Goal: Check status: Check status

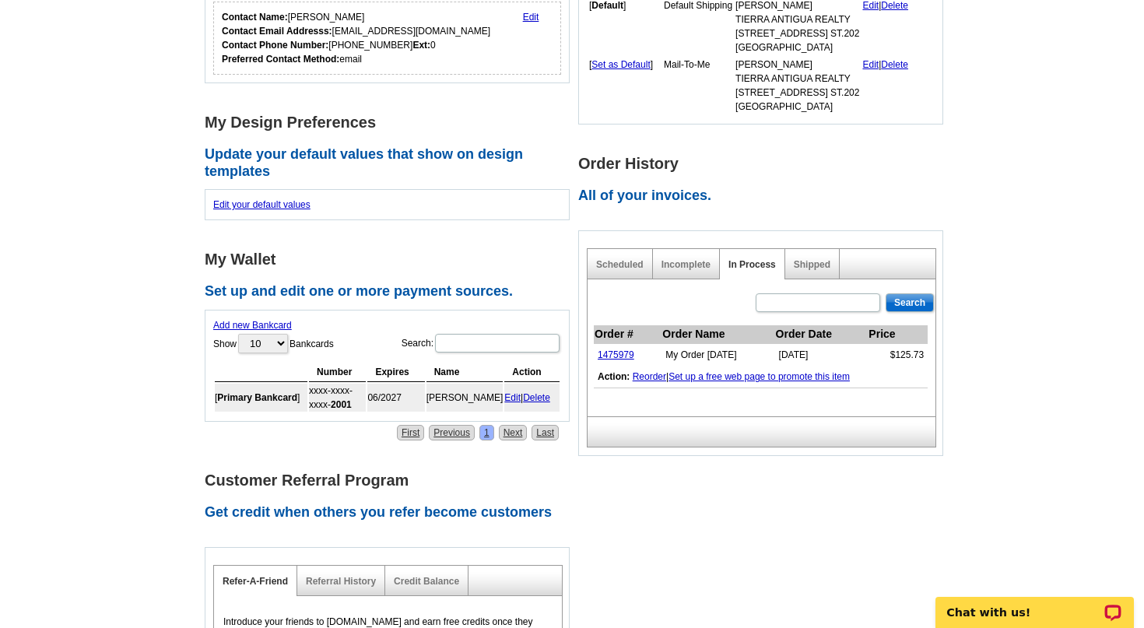
scroll to position [488, 0]
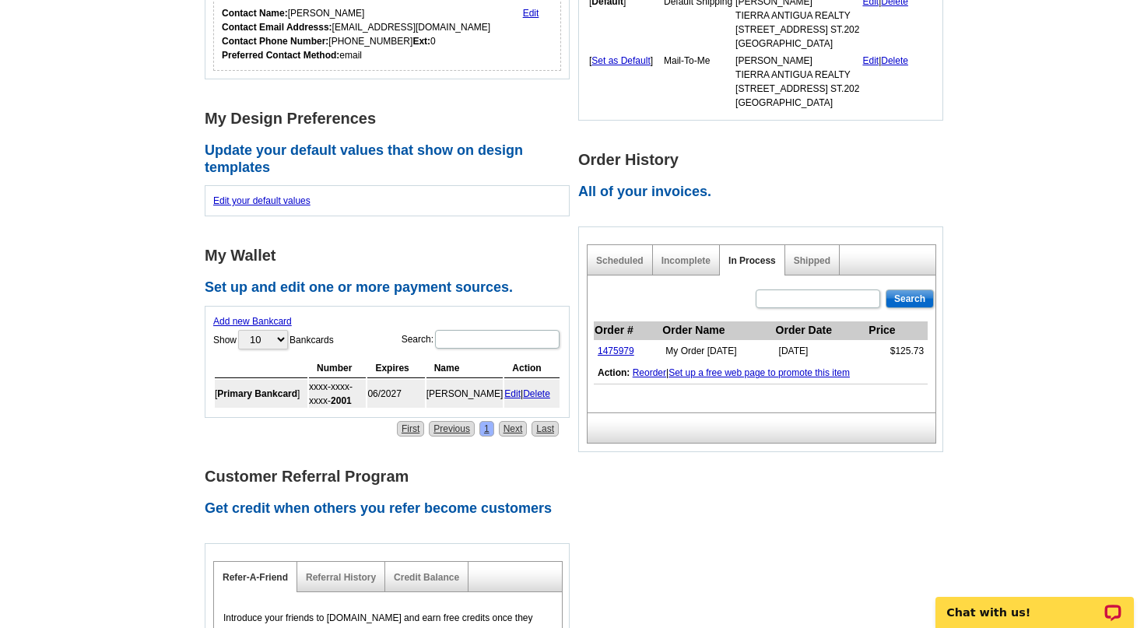
click at [747, 257] on link "In Process" at bounding box center [751, 260] width 47 height 11
click at [615, 351] on link "1475979" at bounding box center [616, 350] width 37 height 11
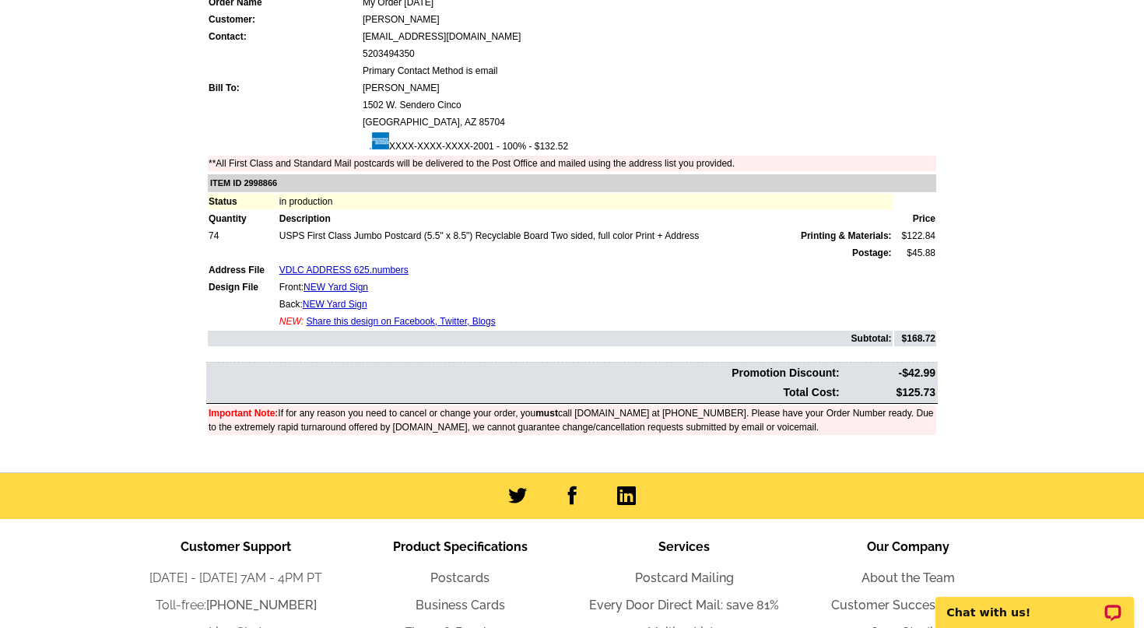
scroll to position [148, 0]
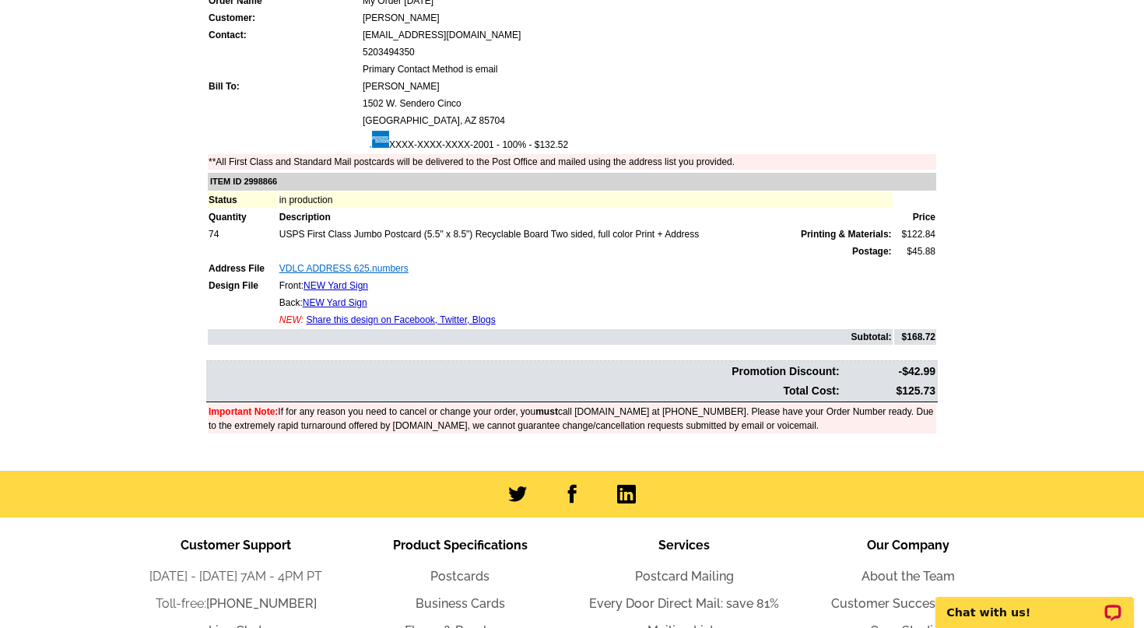
click at [314, 271] on link "VDLC ADDRESS 625.numbers" at bounding box center [343, 268] width 129 height 11
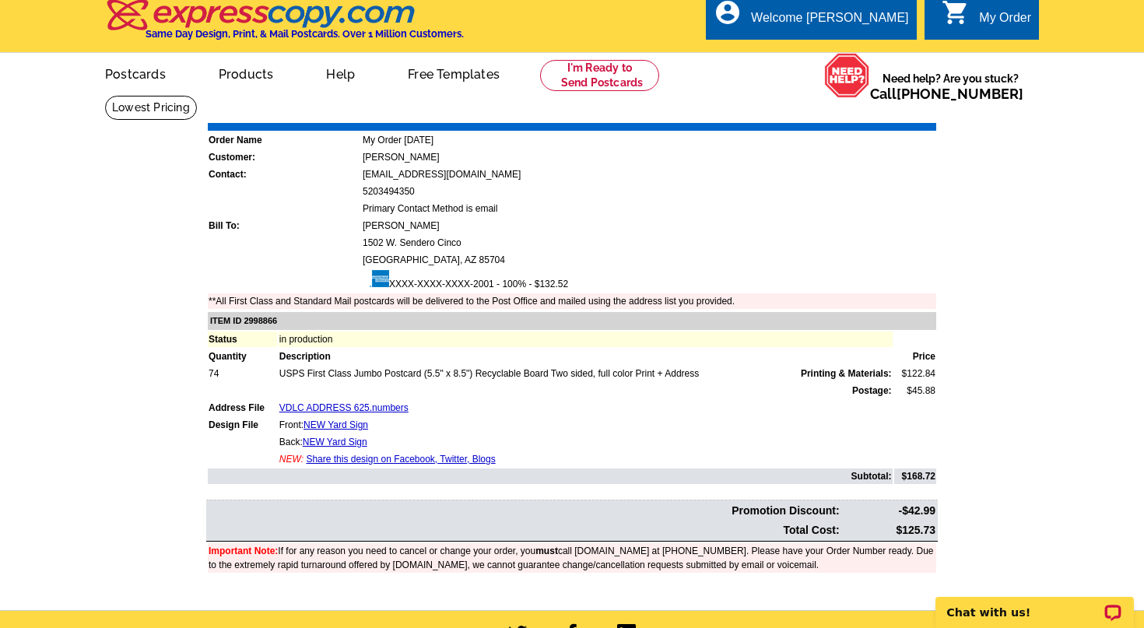
scroll to position [0, 0]
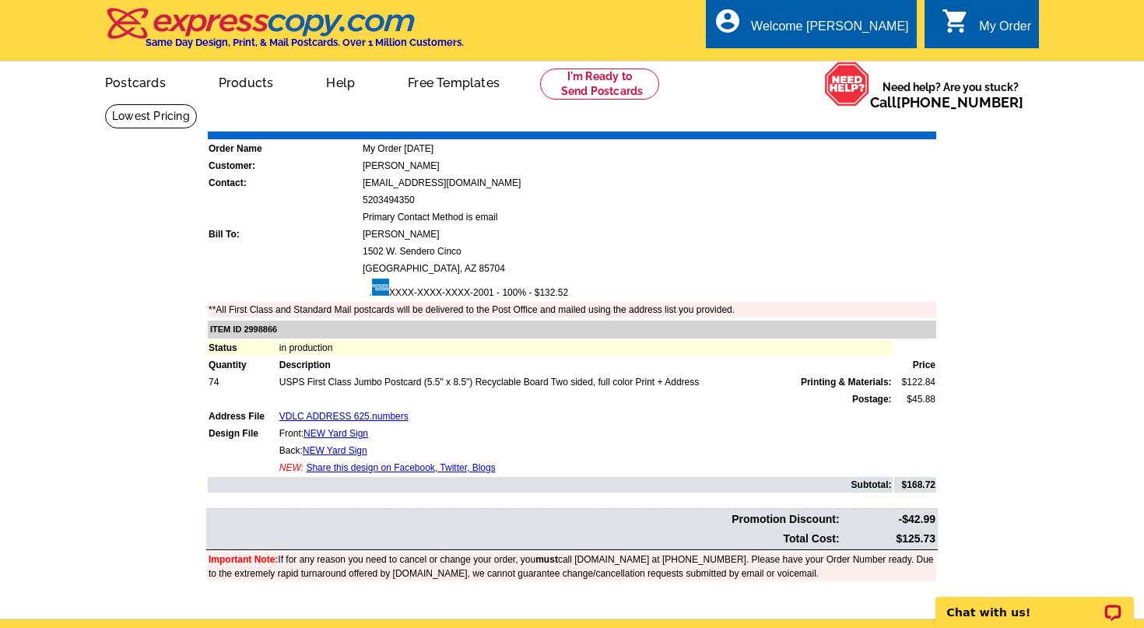
click at [987, 30] on div "My Order" at bounding box center [1005, 30] width 52 height 22
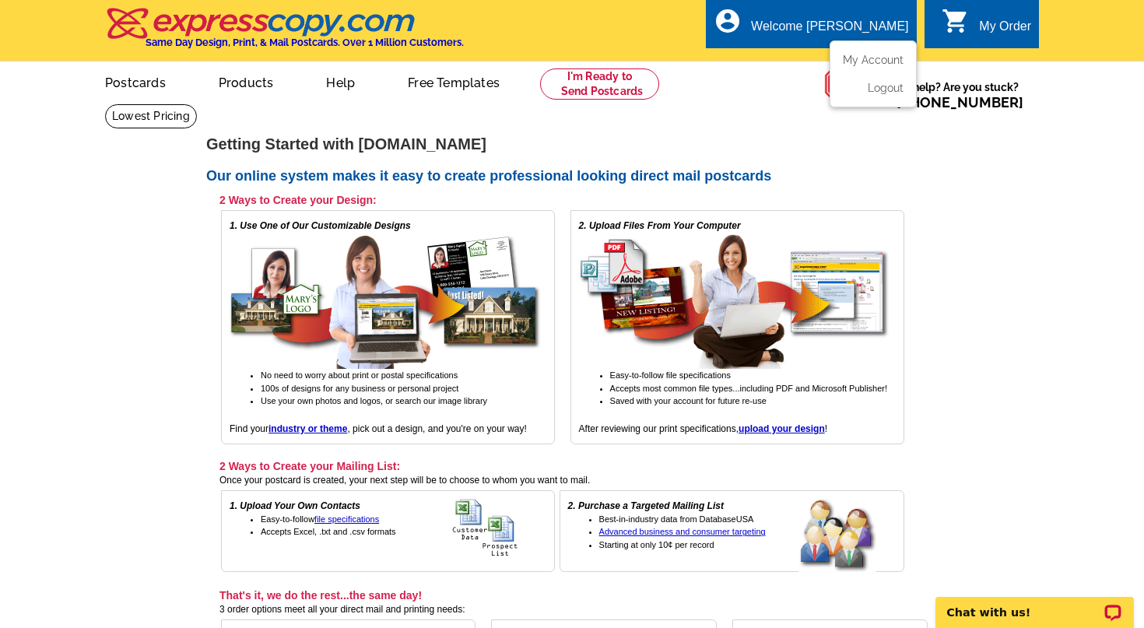
click at [870, 51] on ul "My Account Logout" at bounding box center [872, 73] width 87 height 67
click at [868, 61] on link "My Account" at bounding box center [869, 60] width 67 height 14
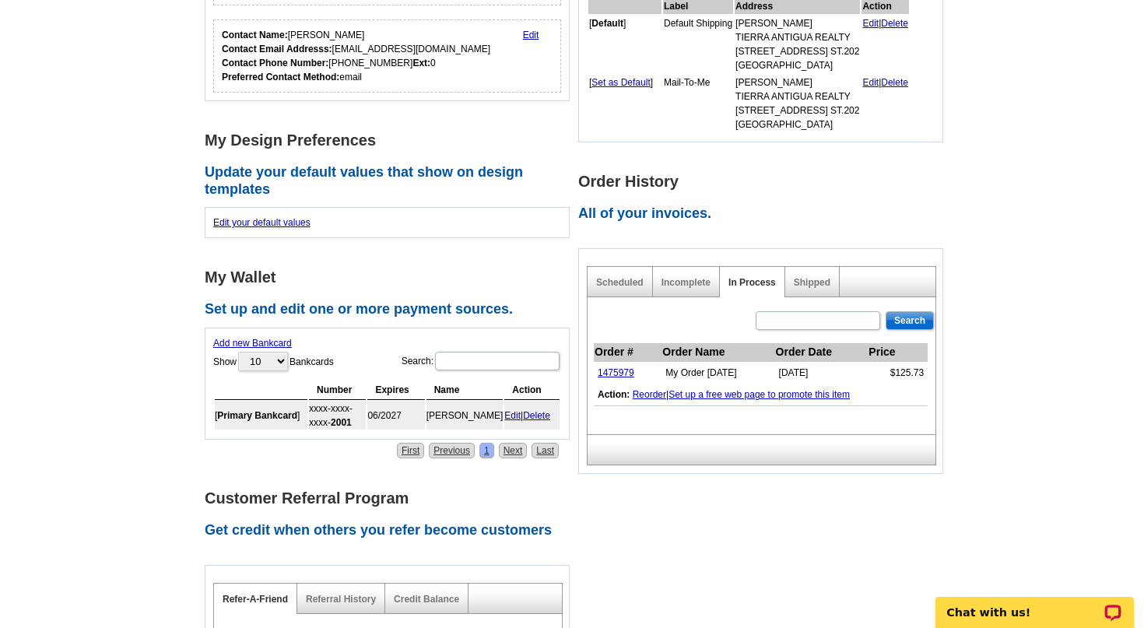
scroll to position [353, 0]
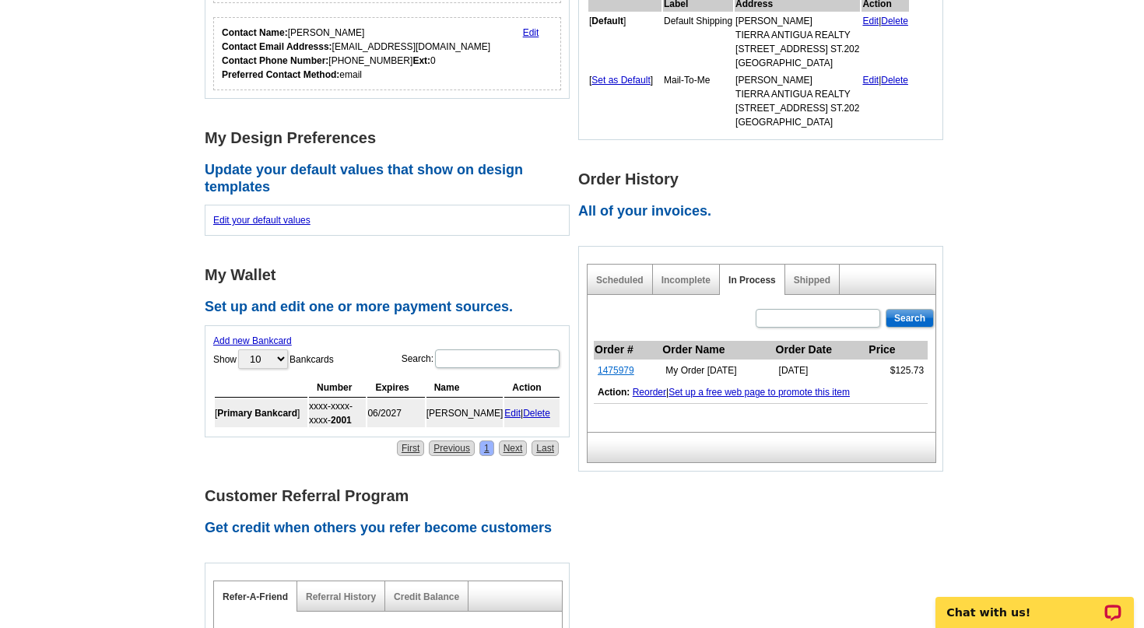
click at [616, 366] on link "1475979" at bounding box center [616, 370] width 37 height 11
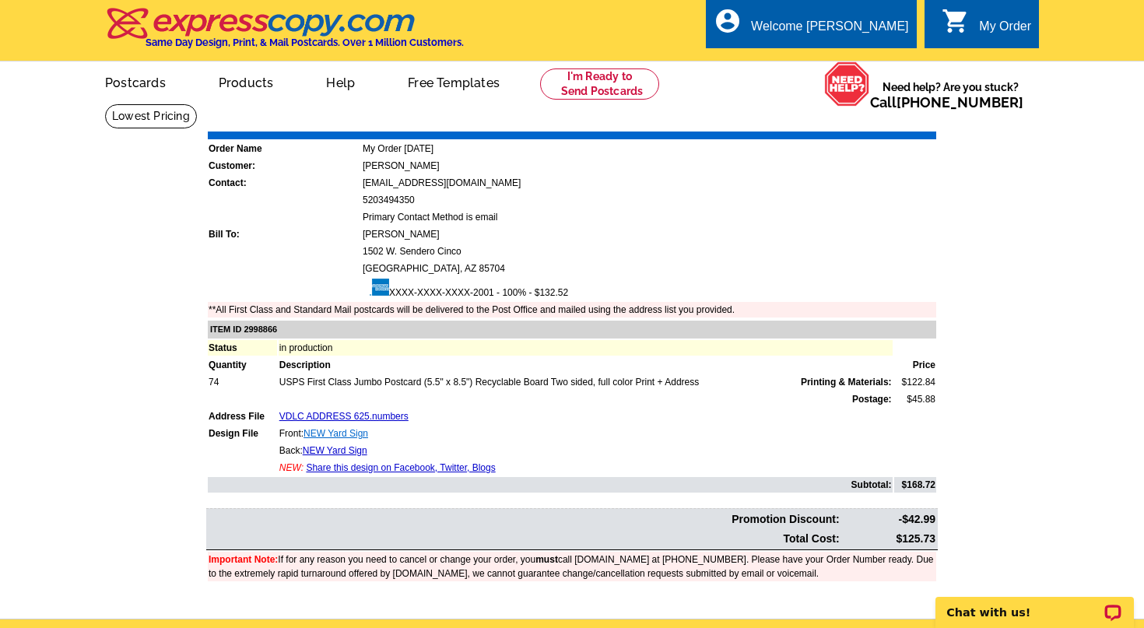
click at [332, 434] on link "NEW Yard Sign" at bounding box center [335, 433] width 65 height 11
click at [321, 450] on link "NEW Yard Sign" at bounding box center [335, 450] width 65 height 11
click at [885, 88] on link "Logout" at bounding box center [884, 88] width 40 height 14
